Goal: Task Accomplishment & Management: Use online tool/utility

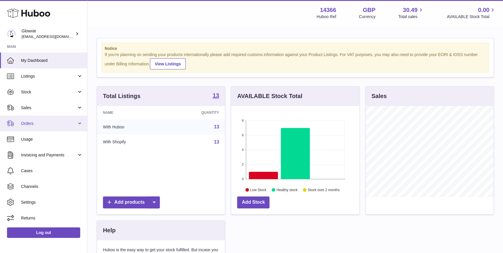
scroll to position [91, 128]
click at [47, 121] on span "Orders" at bounding box center [49, 124] width 56 height 6
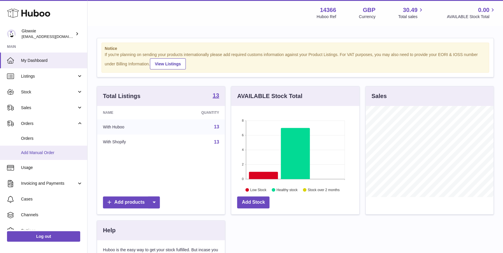
click at [49, 145] on link "Add Manual Order" at bounding box center [43, 152] width 87 height 14
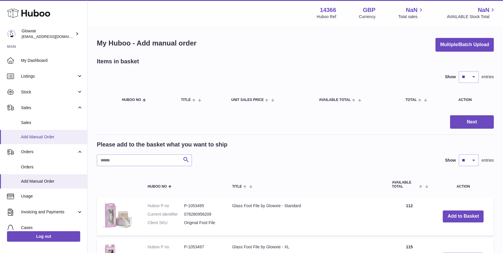
click at [51, 131] on link "Add Manual Order" at bounding box center [43, 137] width 87 height 14
click at [49, 166] on span "Orders" at bounding box center [52, 167] width 62 height 6
